Goal: Transaction & Acquisition: Purchase product/service

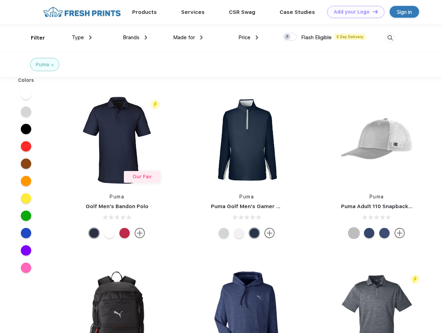
click at [353, 12] on link "Add your Logo Design Tool" at bounding box center [355, 12] width 57 height 12
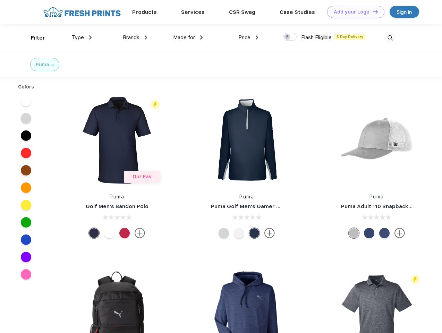
click at [0, 0] on div "Design Tool" at bounding box center [0, 0] width 0 height 0
click at [372, 11] on link "Add your Logo Design Tool" at bounding box center [355, 12] width 57 height 12
click at [33, 38] on div "Filter" at bounding box center [38, 38] width 14 height 8
click at [82, 37] on span "Type" at bounding box center [78, 37] width 12 height 6
click at [135, 37] on span "Brands" at bounding box center [131, 37] width 17 height 6
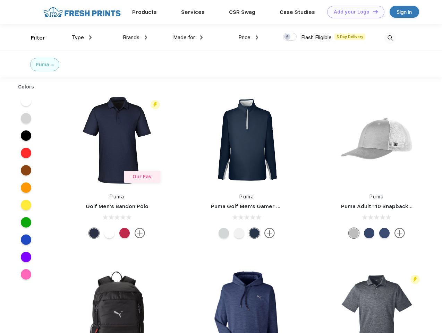
click at [188, 37] on span "Made for" at bounding box center [184, 37] width 22 height 6
click at [249, 37] on span "Price" at bounding box center [244, 37] width 12 height 6
click at [290, 37] on div at bounding box center [290, 37] width 14 height 8
click at [288, 37] on input "checkbox" at bounding box center [285, 35] width 5 height 5
click at [390, 38] on img at bounding box center [390, 37] width 11 height 11
